Goal: Information Seeking & Learning: Learn about a topic

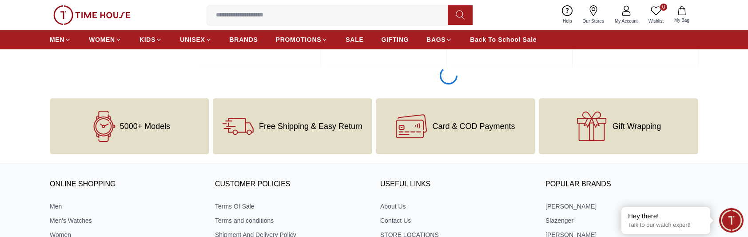
scroll to position [1555, 0]
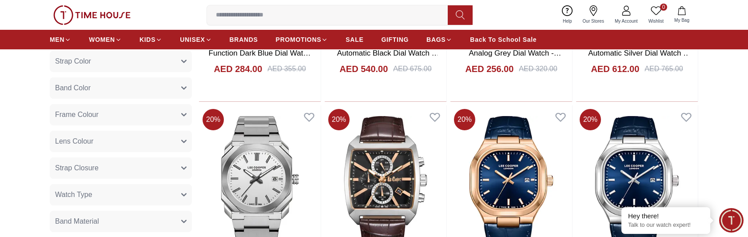
scroll to position [666, 0]
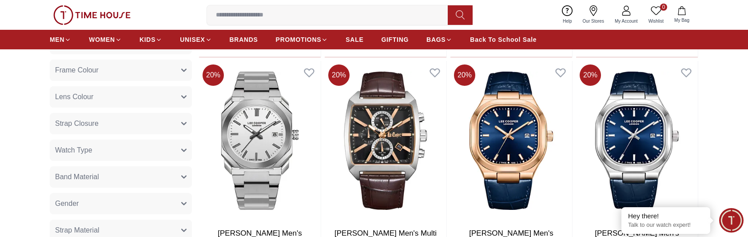
click at [187, 176] on button "Band Material" at bounding box center [121, 176] width 142 height 21
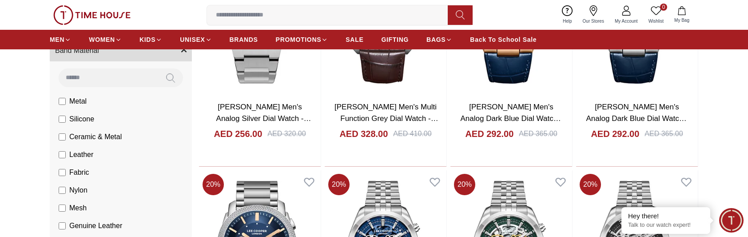
scroll to position [800, 0]
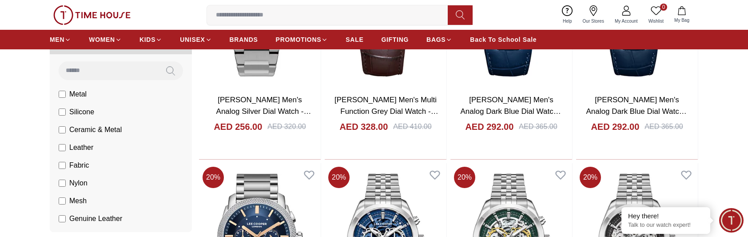
click at [0, 0] on span "Metal" at bounding box center [0, 0] width 0 height 0
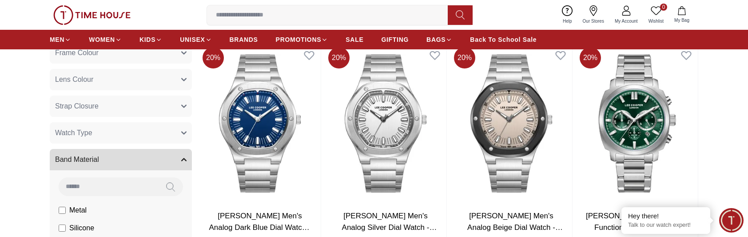
scroll to position [622, 0]
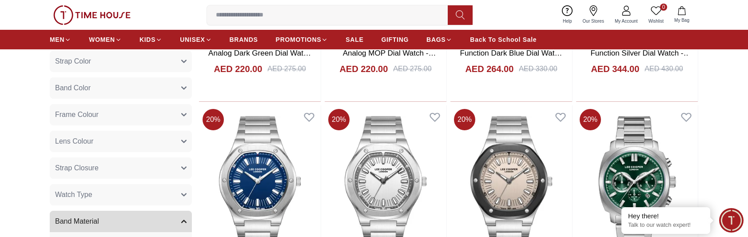
click at [185, 220] on icon "button" at bounding box center [183, 221] width 5 height 5
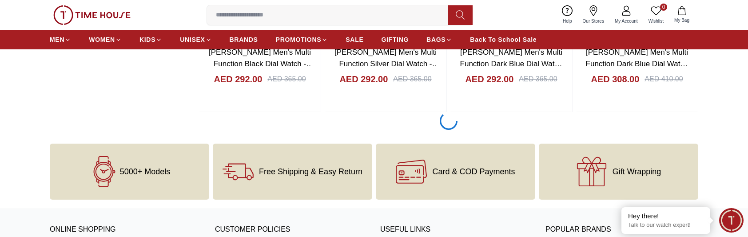
scroll to position [1510, 0]
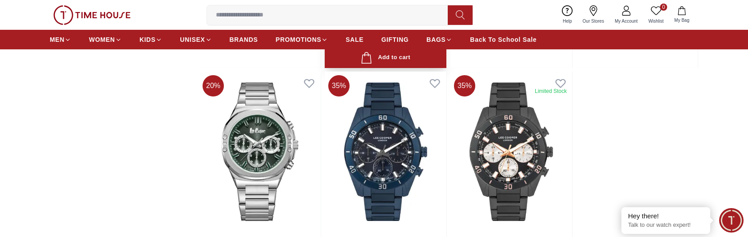
scroll to position [1599, 0]
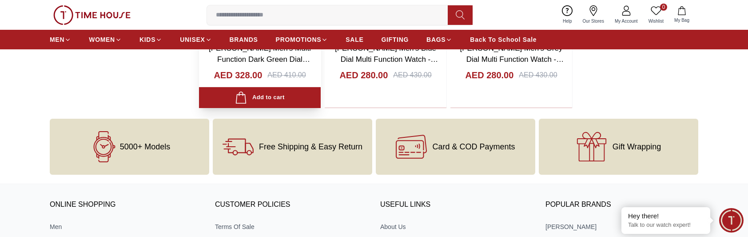
scroll to position [1782, 0]
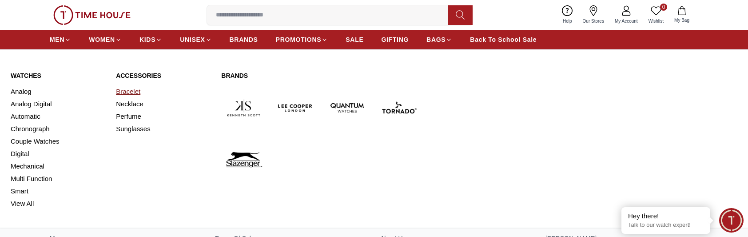
click at [131, 91] on link "Bracelet" at bounding box center [163, 91] width 95 height 12
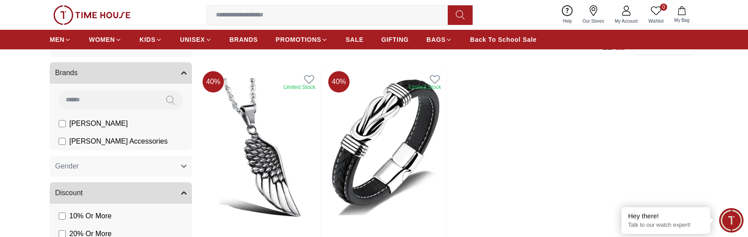
scroll to position [89, 0]
